Goal: Find specific page/section

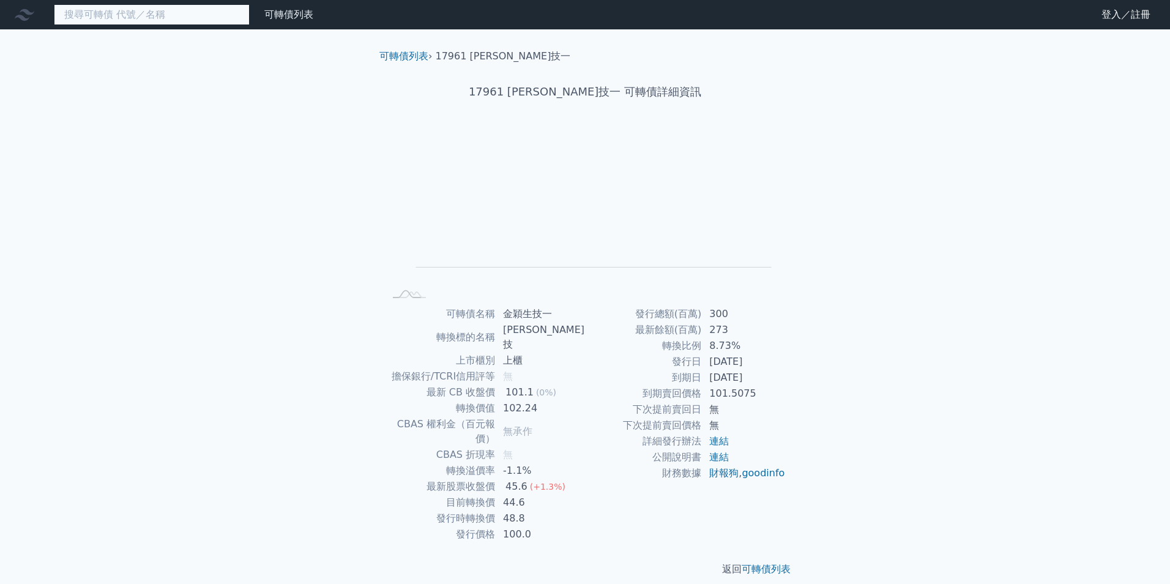
click at [115, 18] on input at bounding box center [152, 14] width 196 height 21
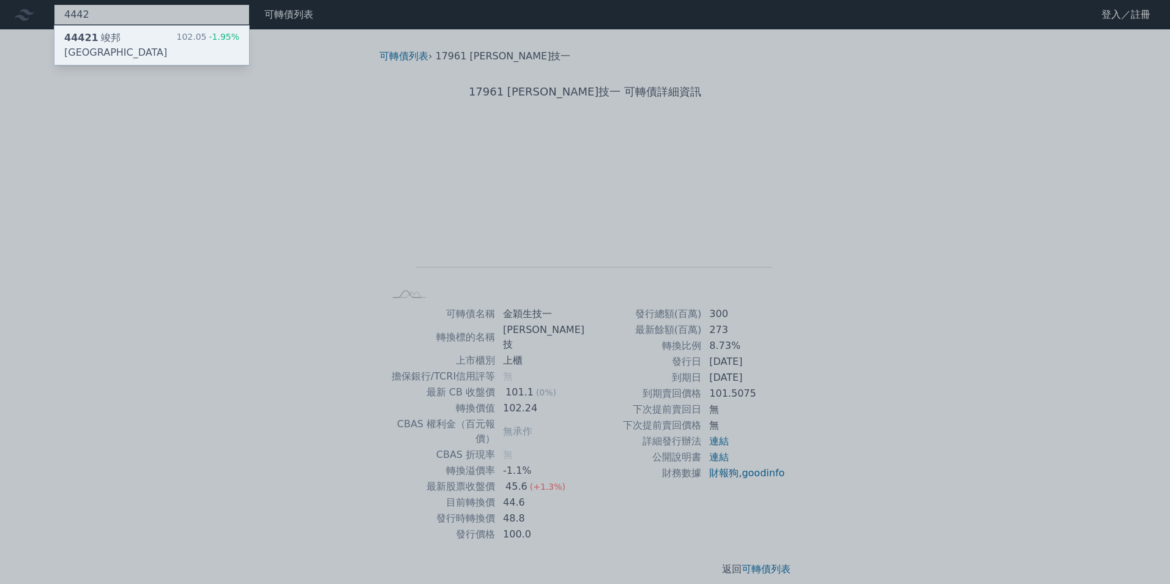
type input "4442"
click at [201, 37] on div "102.05 -1.95%" at bounding box center [207, 45] width 63 height 29
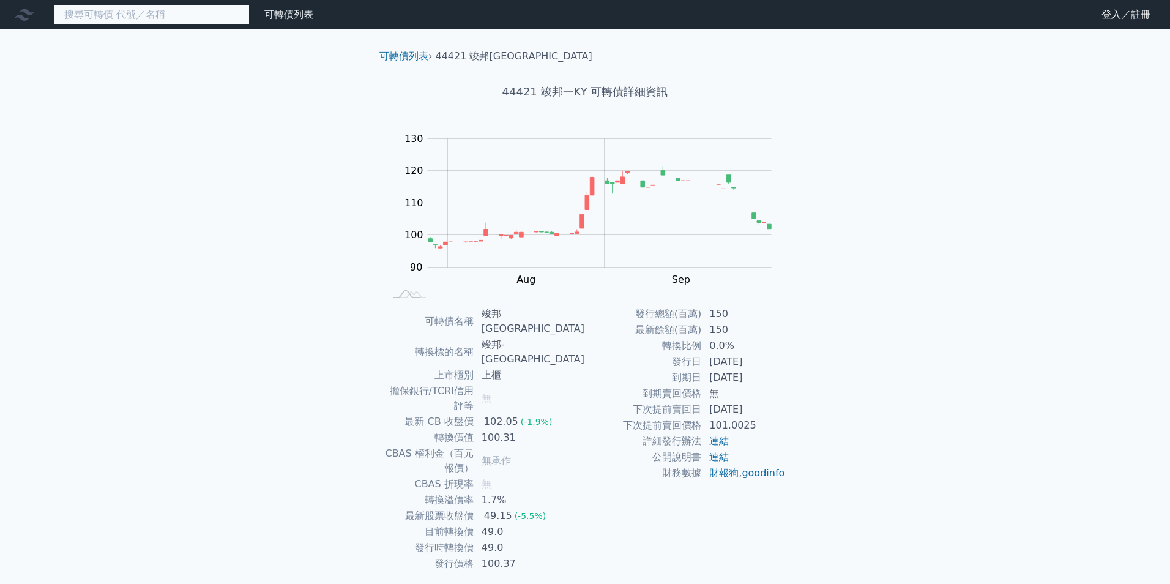
click at [177, 18] on input at bounding box center [152, 14] width 196 height 21
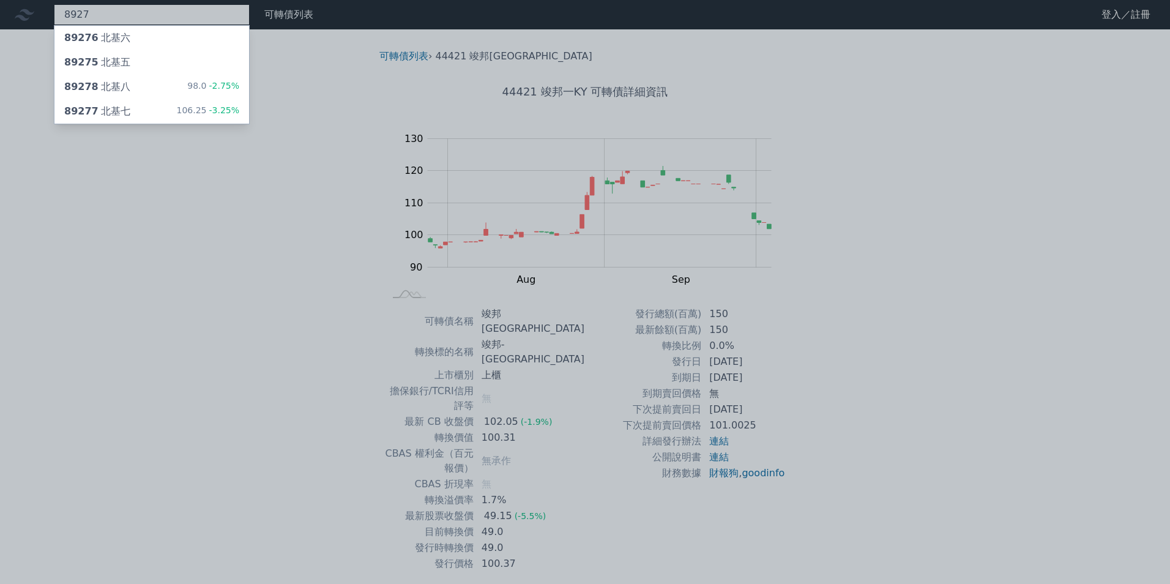
type input "8927"
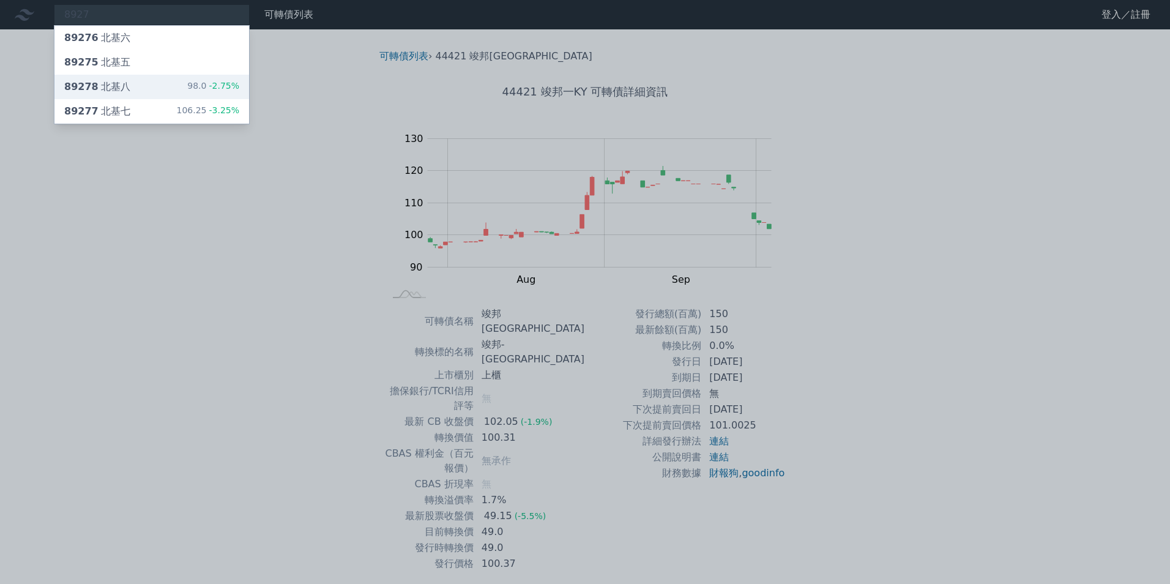
click at [188, 91] on div "89278 北基八 98.0 -2.75%" at bounding box center [151, 87] width 195 height 24
